Goal: Information Seeking & Learning: Compare options

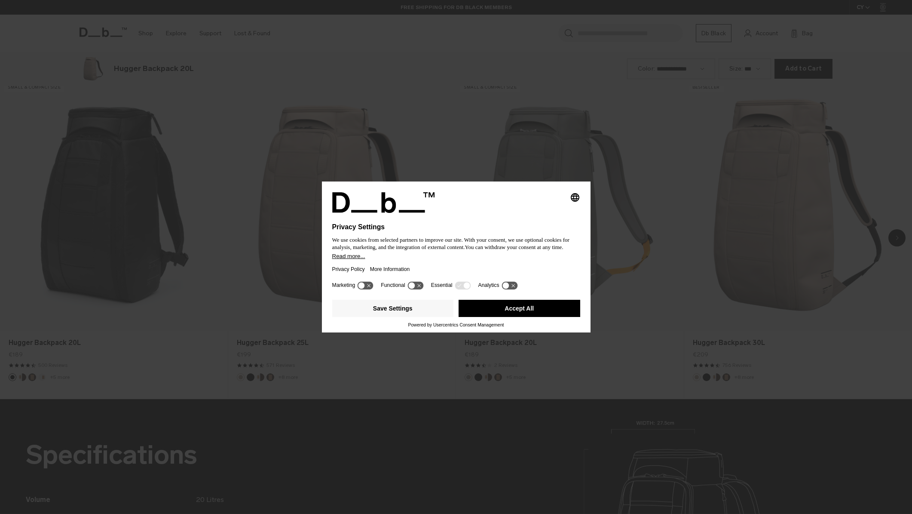
scroll to position [1027, 0]
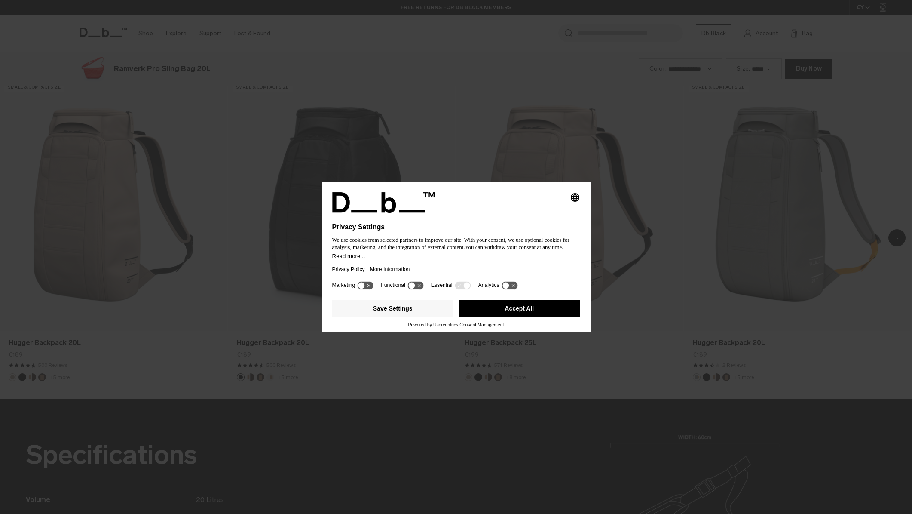
scroll to position [1027, 0]
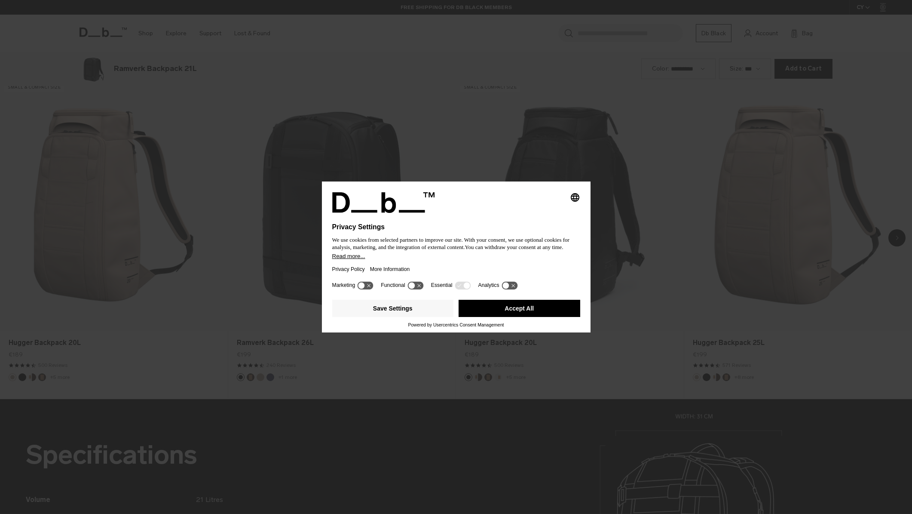
scroll to position [1027, 0]
